Goal: Navigation & Orientation: Find specific page/section

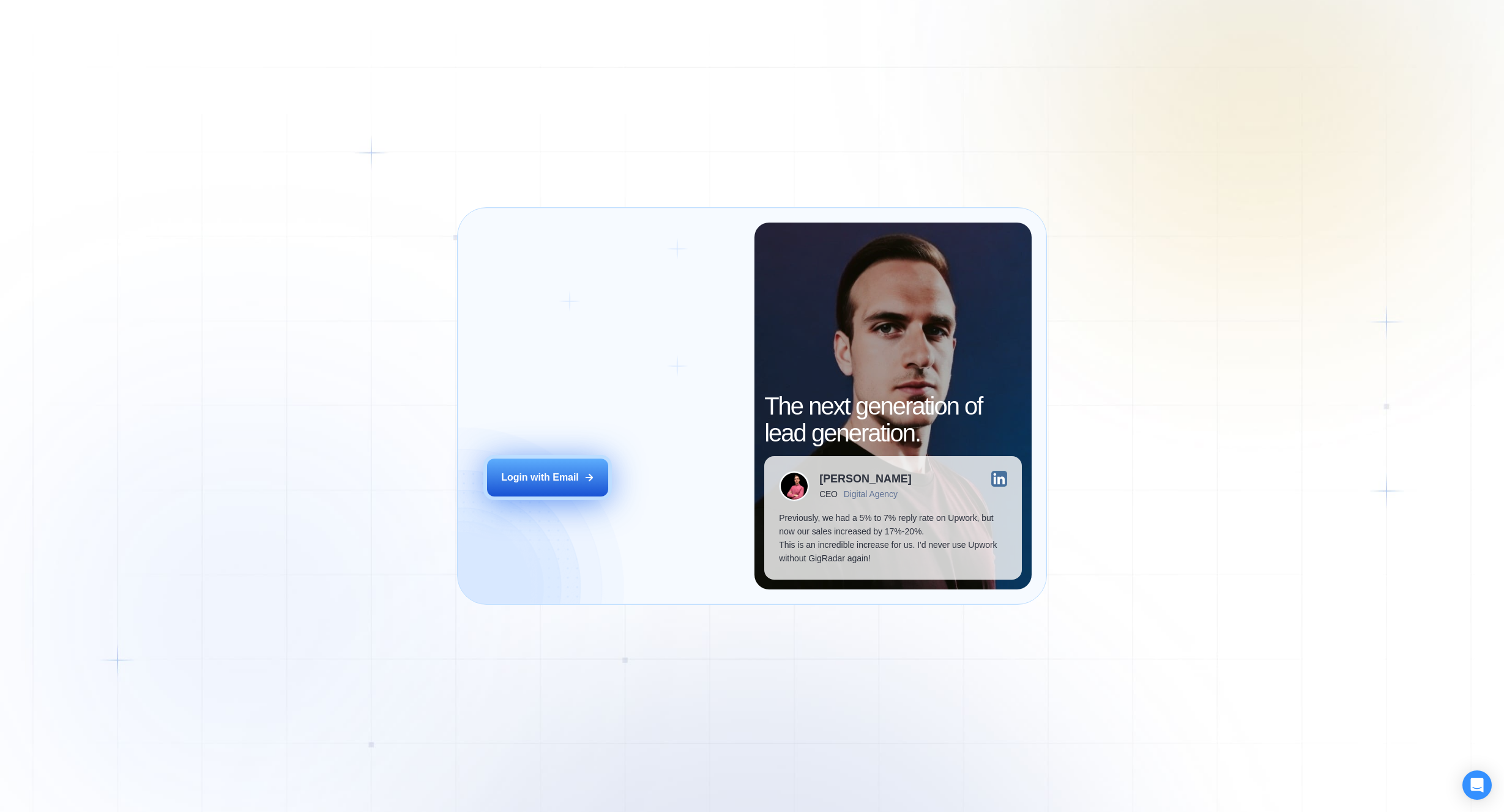
click at [541, 466] on button "Login with Email" at bounding box center [547, 477] width 121 height 38
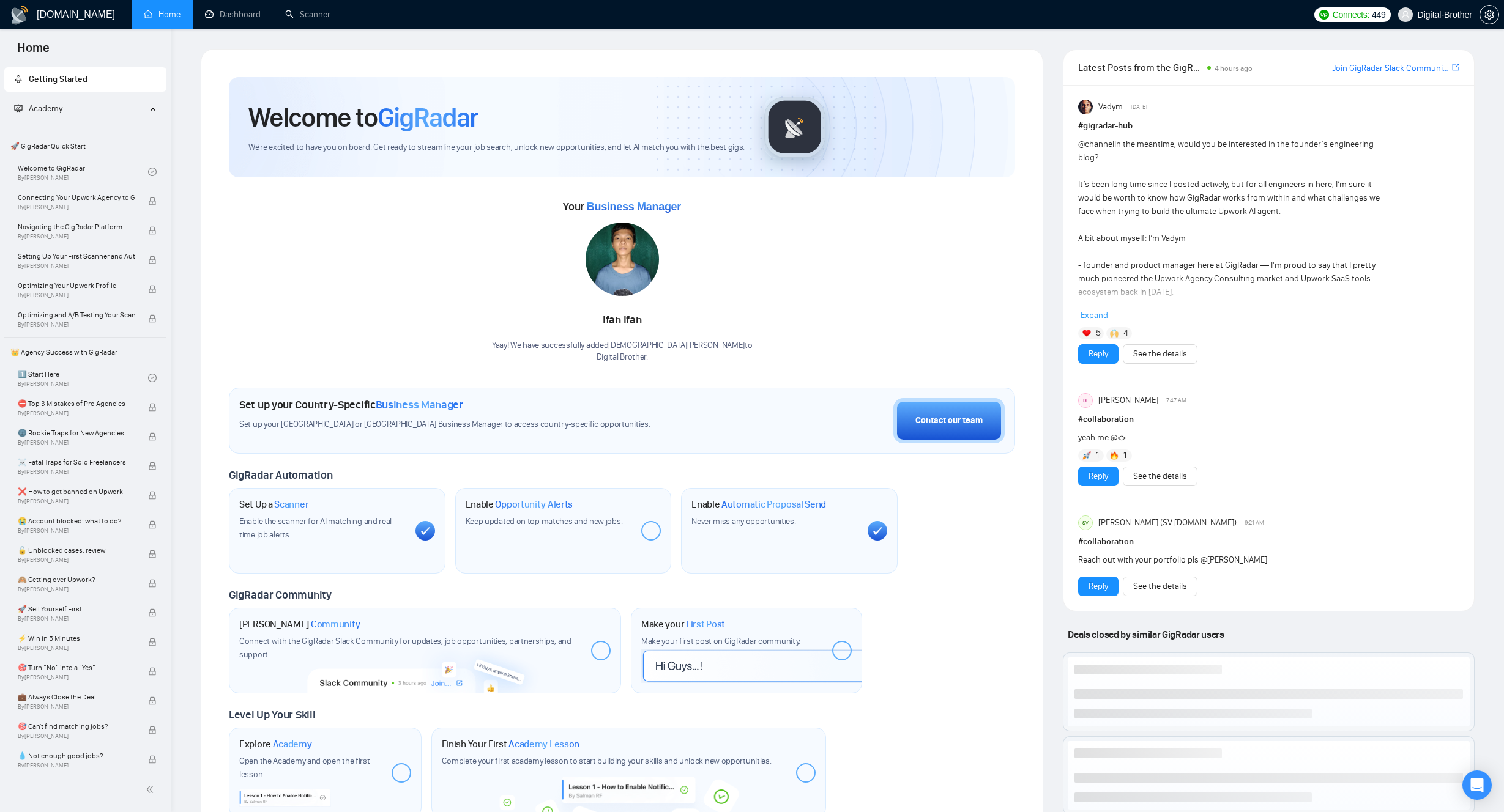
click at [300, 35] on div "GigRadar.io Home Dashboard Scanner Connects: 449 Digital-Brother Welcome to Gig…" at bounding box center [838, 580] width 1333 height 1160
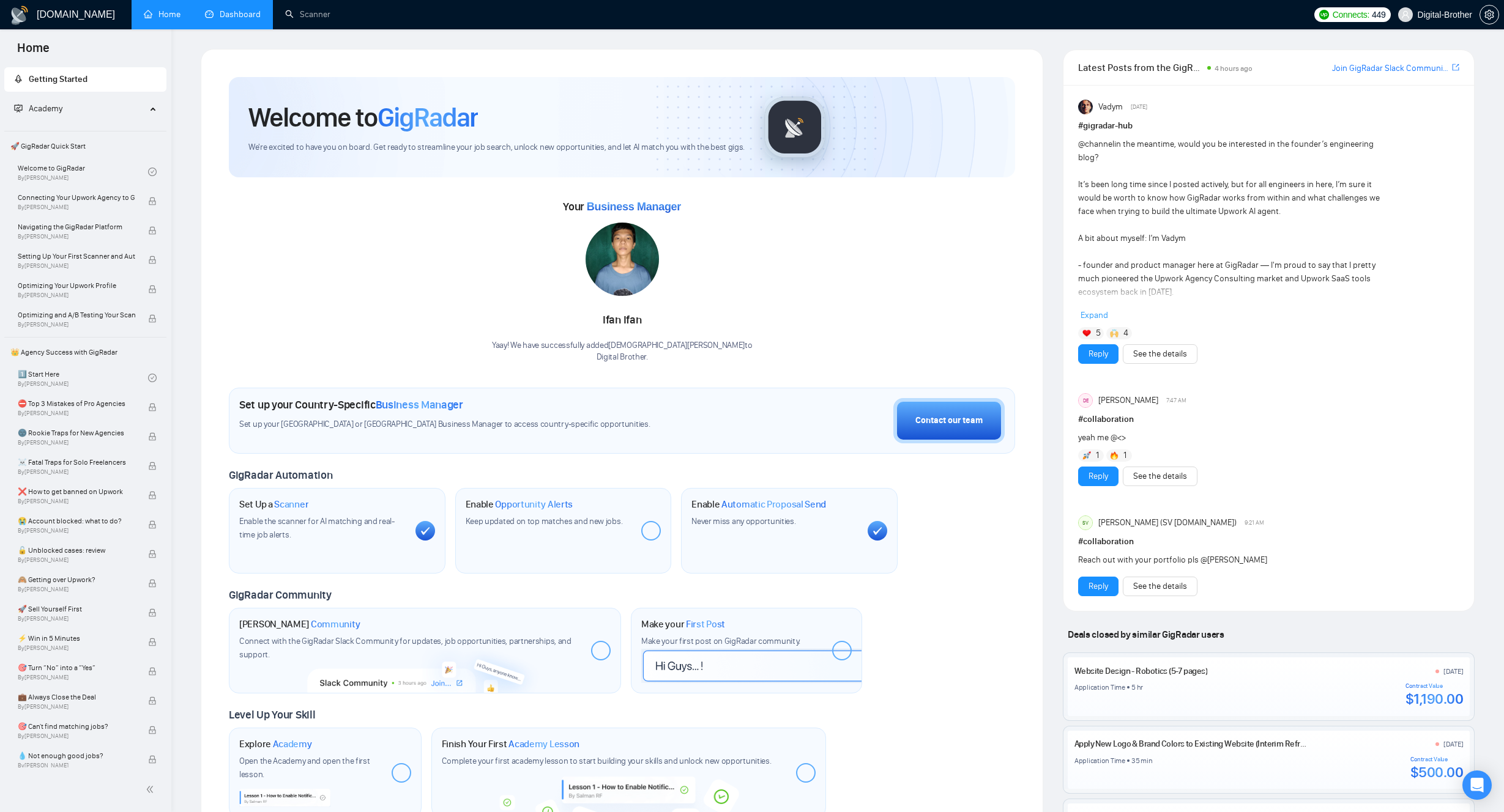
click at [227, 16] on link "Dashboard" at bounding box center [233, 14] width 56 height 10
